Goal: Information Seeking & Learning: Learn about a topic

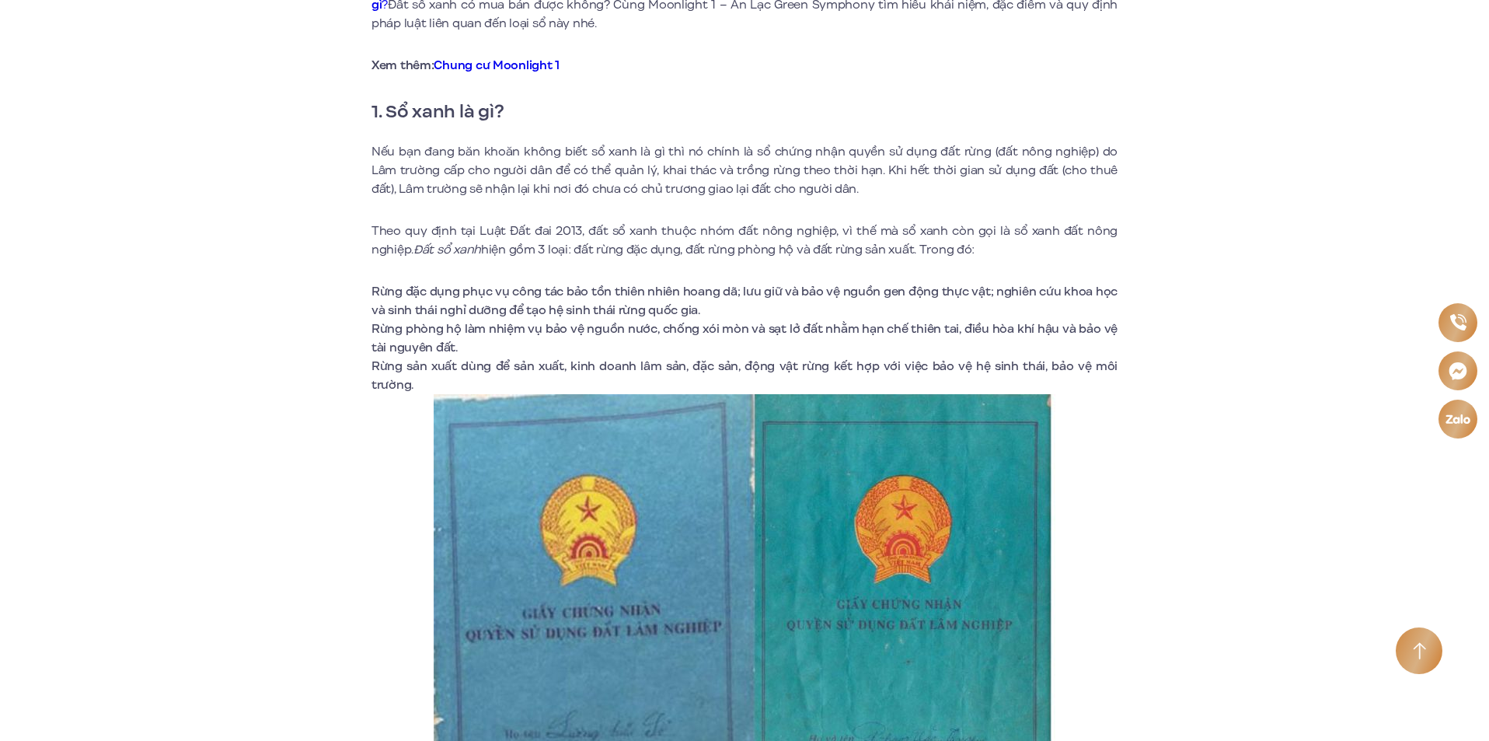
scroll to position [544, 0]
drag, startPoint x: 529, startPoint y: 254, endPoint x: 978, endPoint y: 244, distance: 449.4
click at [978, 244] on p "Theo quy định tại Luật Đất đai 2013, đất sổ xanh thuộc nhóm đất nông nghiệp, vì…" at bounding box center [745, 239] width 746 height 37
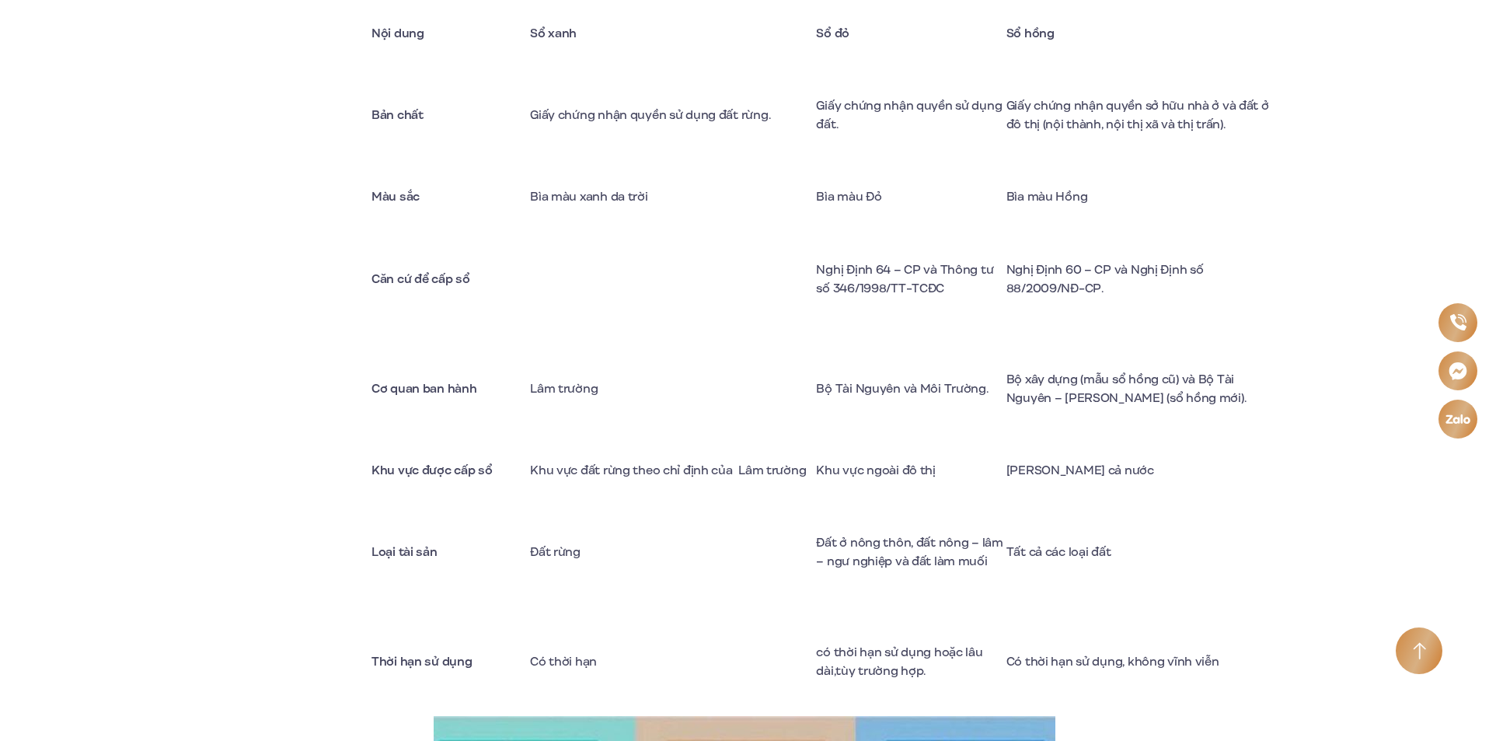
scroll to position [1632, 0]
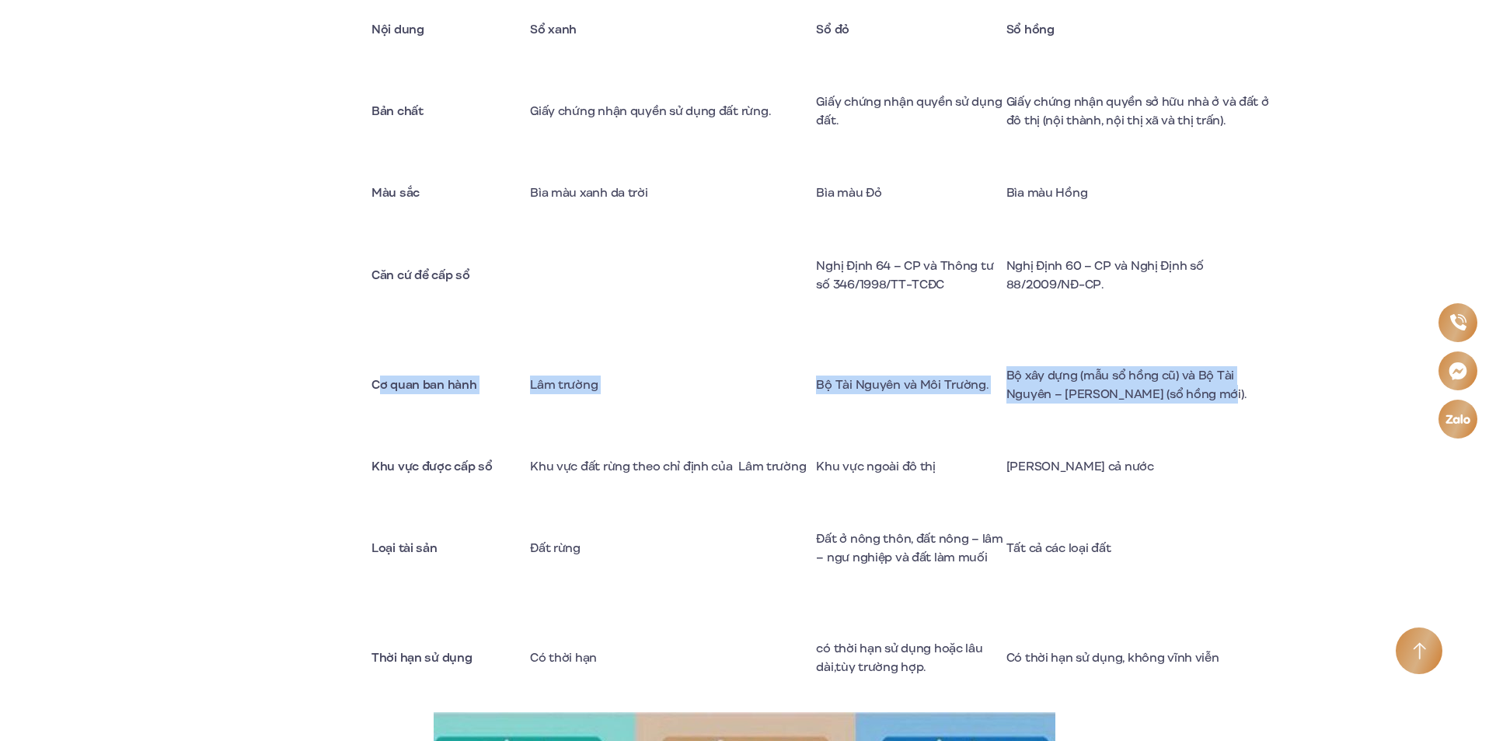
drag, startPoint x: 379, startPoint y: 410, endPoint x: 1210, endPoint y: 404, distance: 830.9
click at [1210, 404] on tr "Cơ quan ban hành Lâm trường Bộ Tài Nguyên và Môi Trường. Bộ xây dựng (mẫu sổ hồ…" at bounding box center [827, 385] width 910 height 110
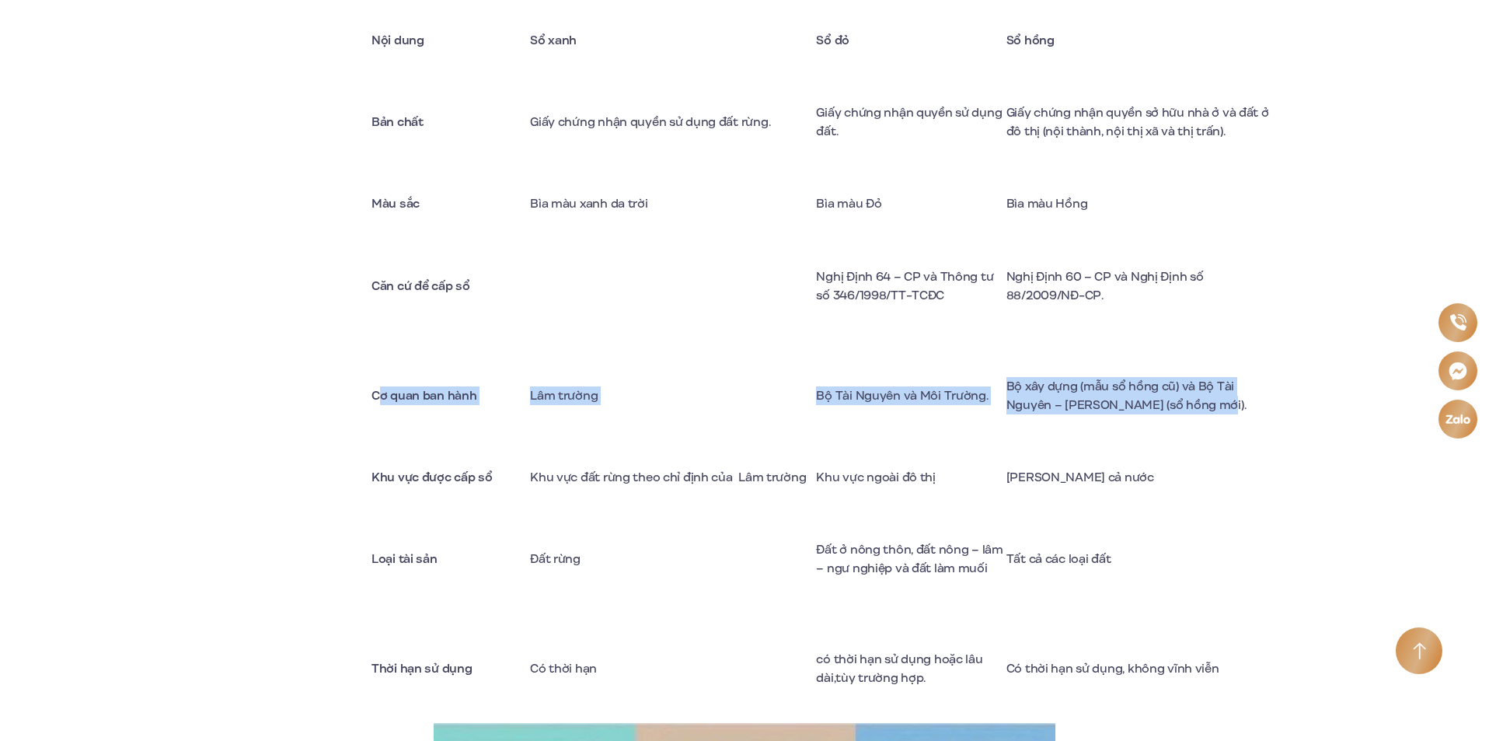
scroll to position [1477, 0]
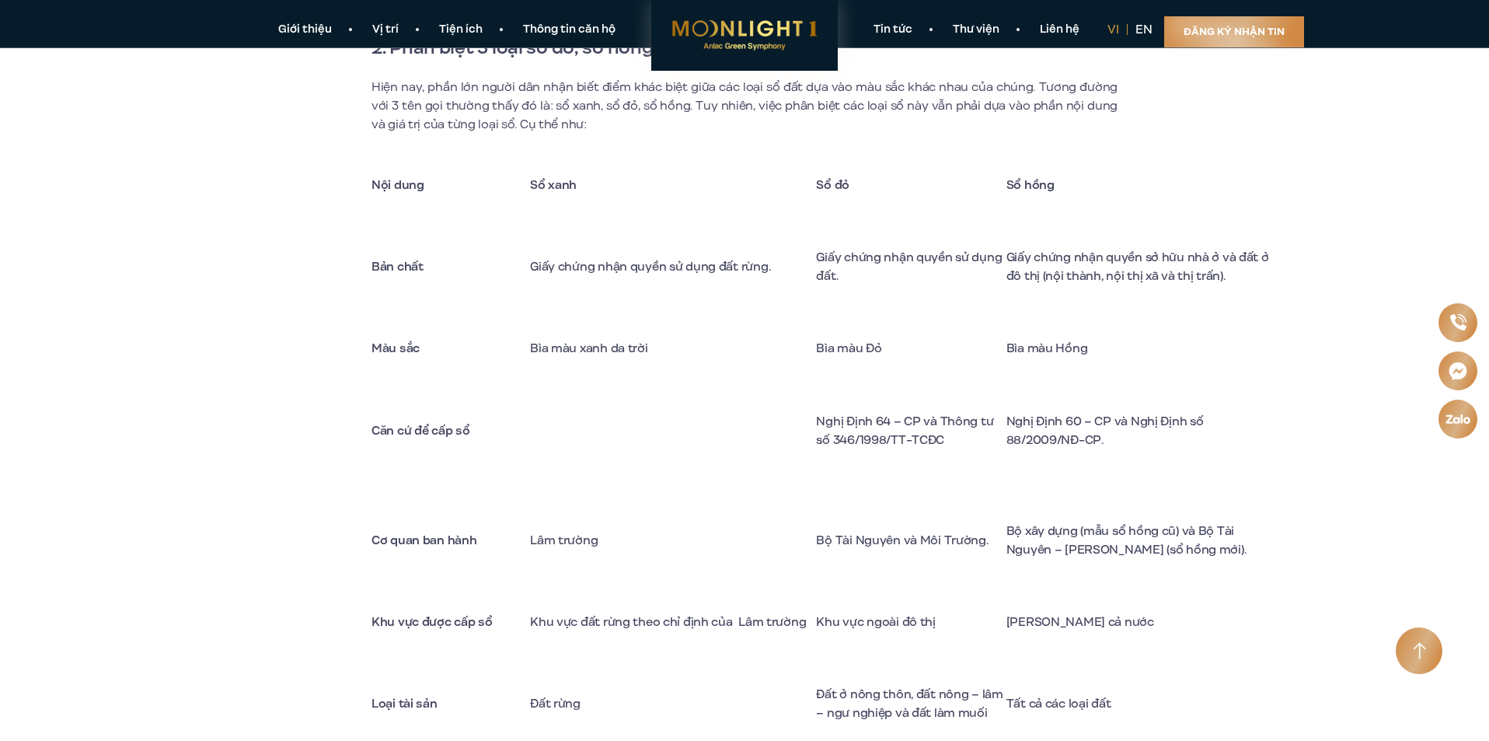
click at [578, 199] on td "Sổ xanh" at bounding box center [673, 184] width 286 height 54
drag, startPoint x: 574, startPoint y: 546, endPoint x: 707, endPoint y: 550, distance: 133.0
click at [707, 550] on td "Lâm trường" at bounding box center [673, 540] width 286 height 110
click at [702, 557] on td "Lâm trường" at bounding box center [673, 540] width 286 height 110
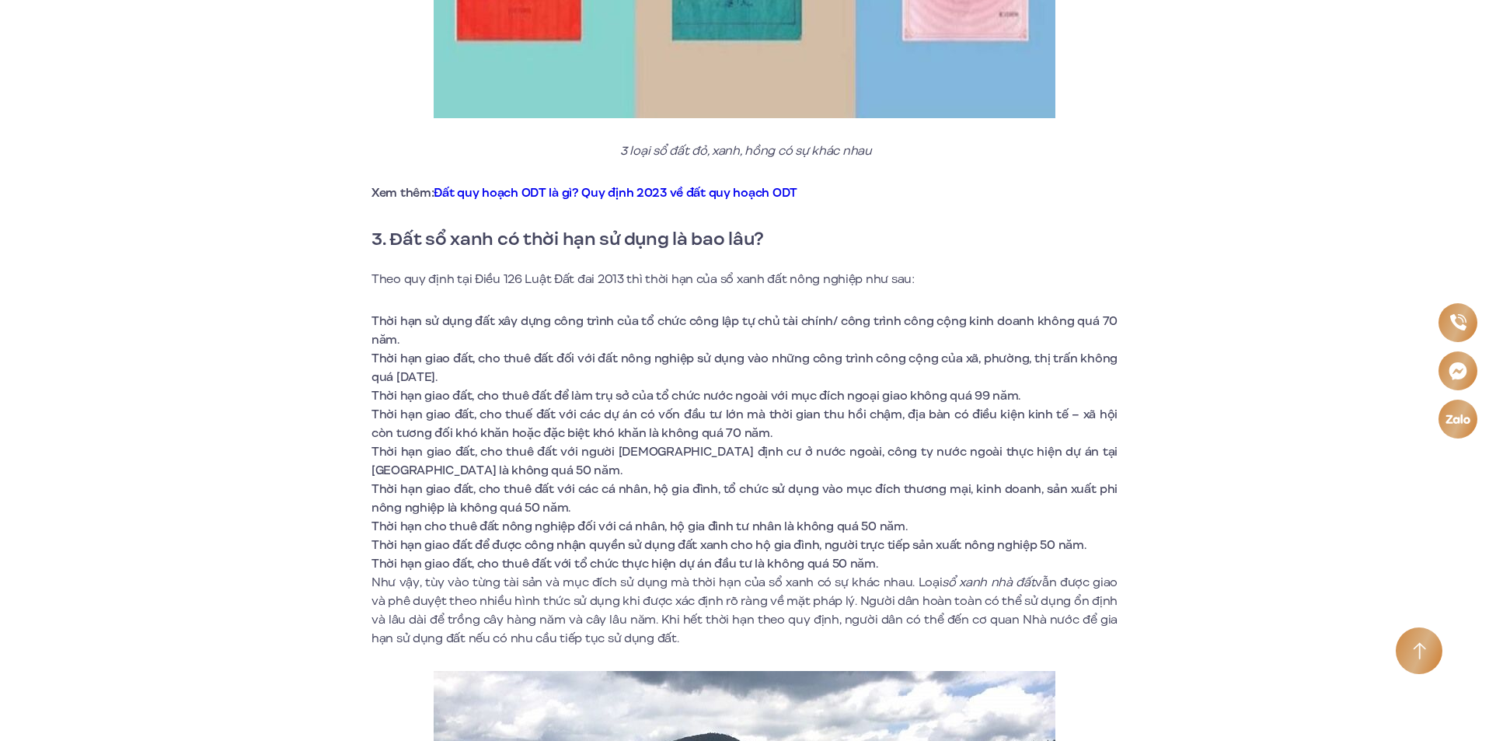
scroll to position [2721, 0]
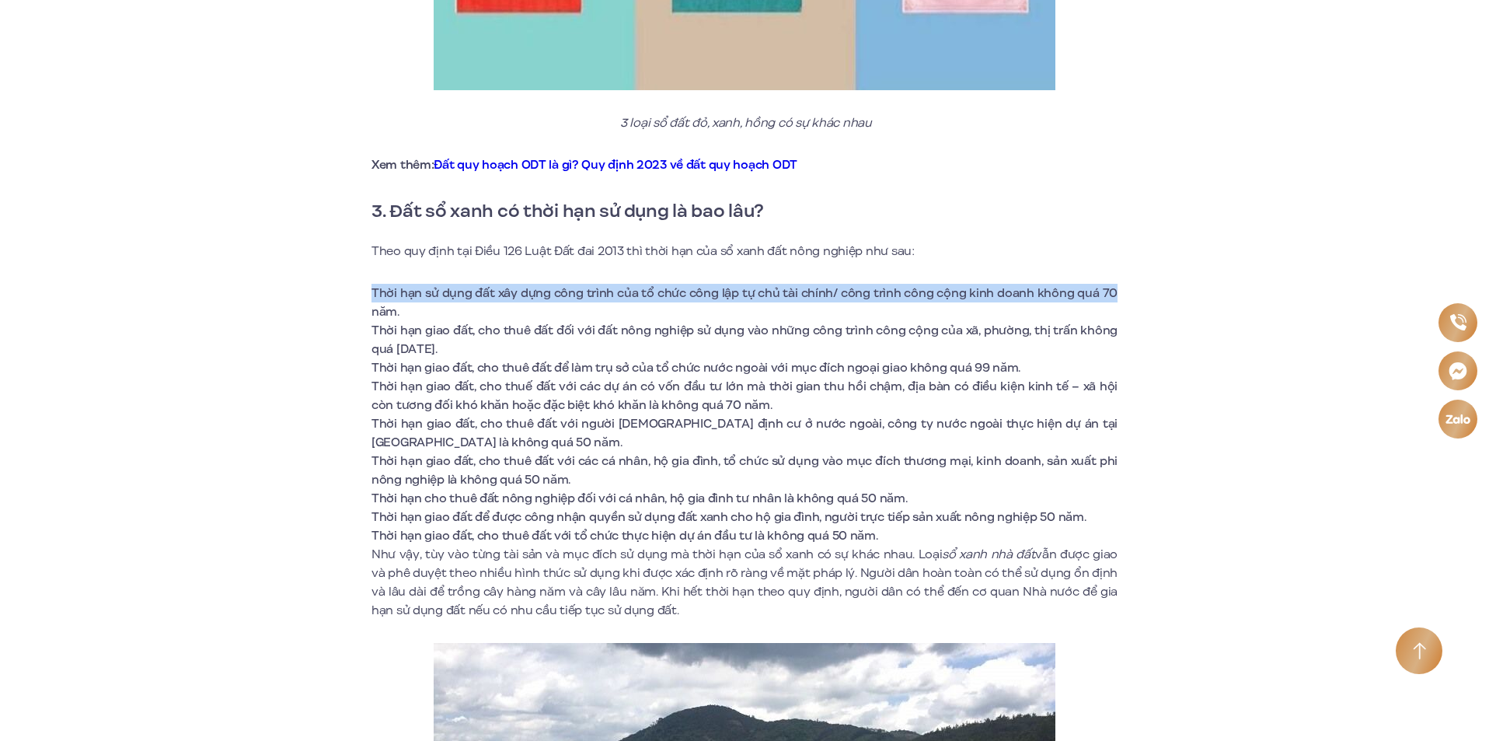
drag, startPoint x: 374, startPoint y: 284, endPoint x: 1141, endPoint y: 302, distance: 767.4
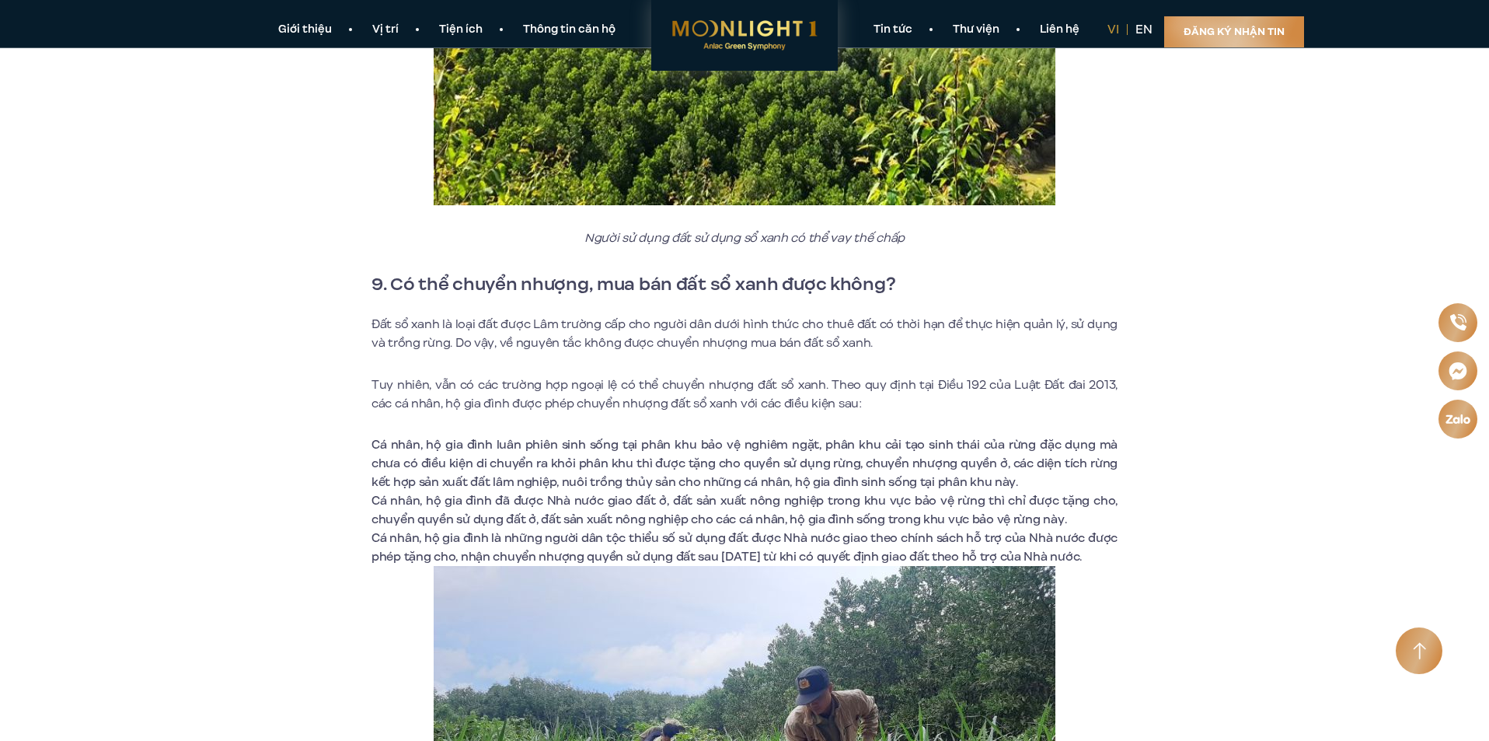
scroll to position [7462, 0]
